Goal: Information Seeking & Learning: Learn about a topic

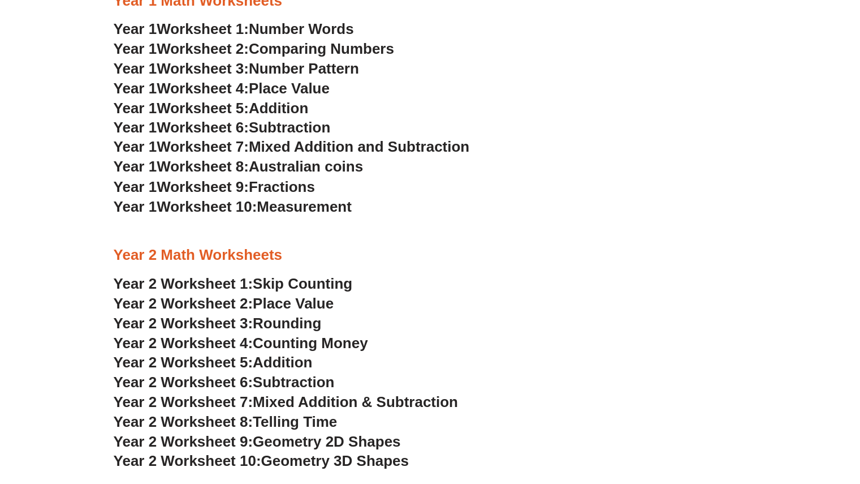
scroll to position [962, 0]
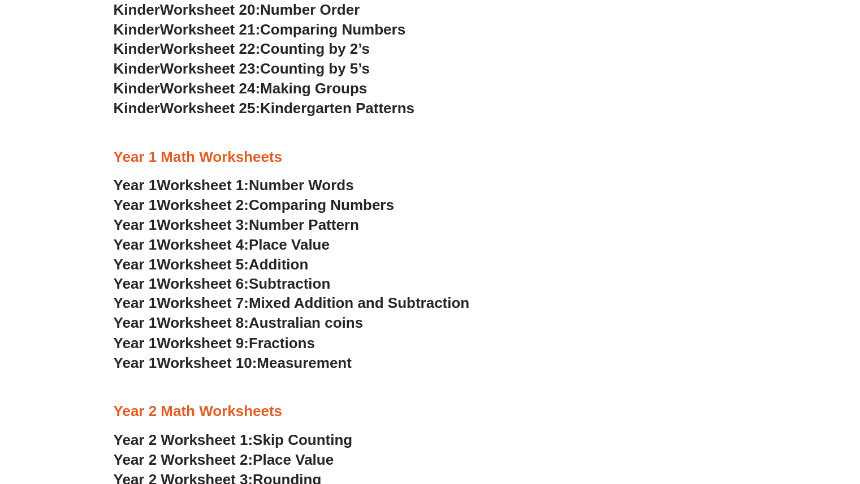
click at [282, 317] on span "Australian coins" at bounding box center [306, 322] width 114 height 17
click at [307, 346] on span "Fractions" at bounding box center [282, 342] width 66 height 17
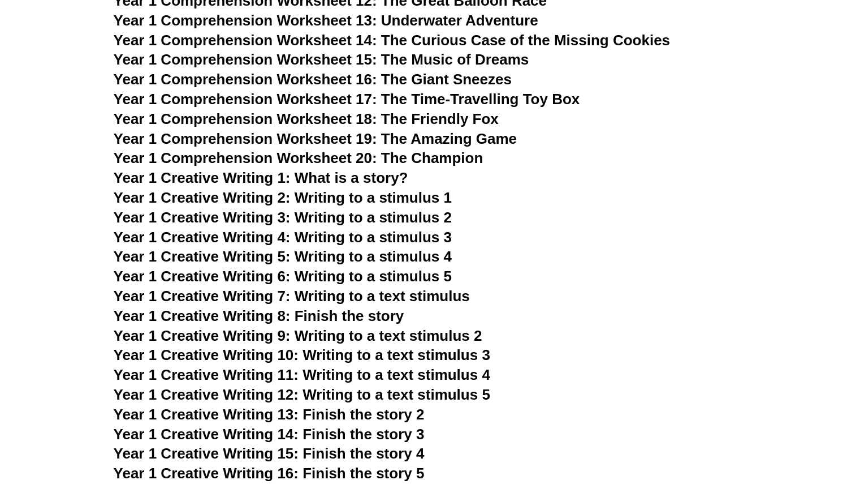
scroll to position [1697, 0]
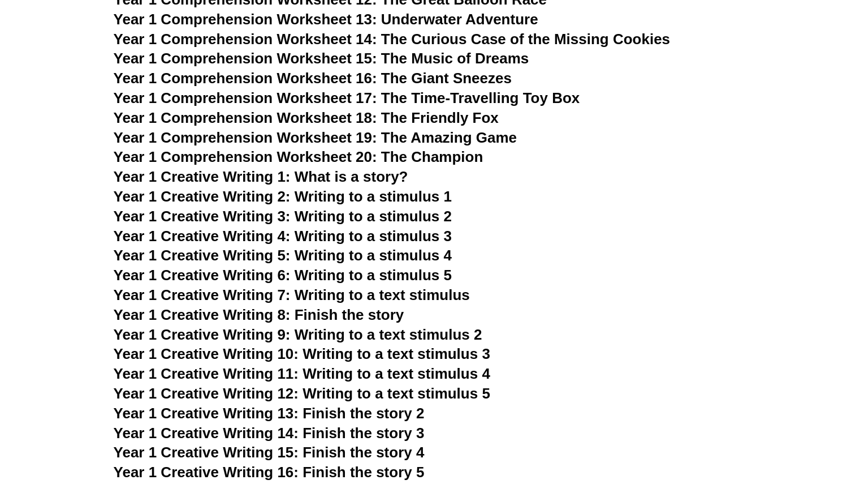
click at [227, 312] on span "Year 1 Creative Writing 8: Finish the story" at bounding box center [259, 314] width 291 height 17
